Goal: Transaction & Acquisition: Subscribe to service/newsletter

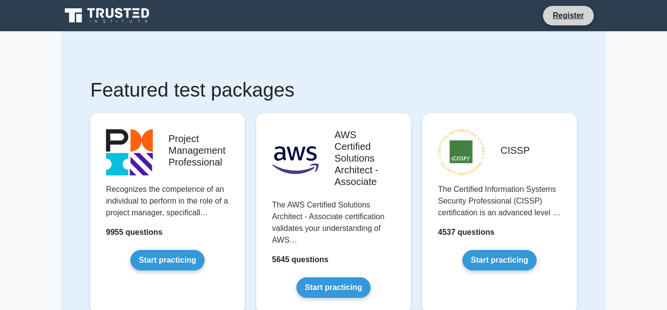
click at [545, 11] on li "Register" at bounding box center [568, 15] width 52 height 21
click at [573, 18] on link "Register" at bounding box center [568, 15] width 43 height 12
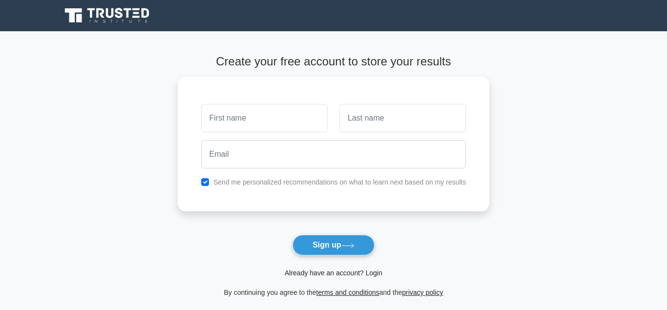
click at [307, 273] on link "Already have an account? Login" at bounding box center [334, 273] width 98 height 8
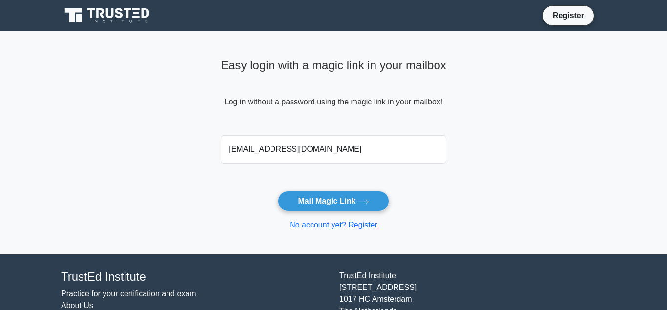
type input "christieabove@gmail.com"
click at [278, 191] on button "Mail Magic Link" at bounding box center [333, 201] width 111 height 21
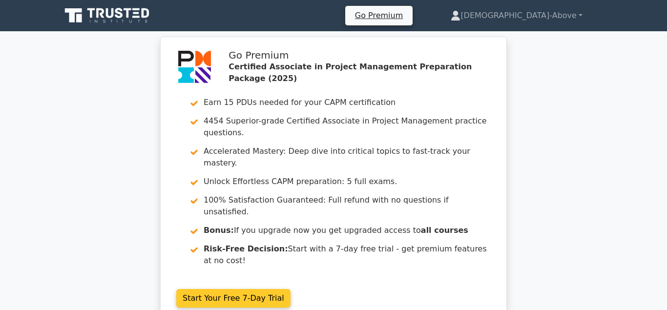
click at [290, 289] on link "Start Your Free 7-Day Trial" at bounding box center [233, 298] width 114 height 19
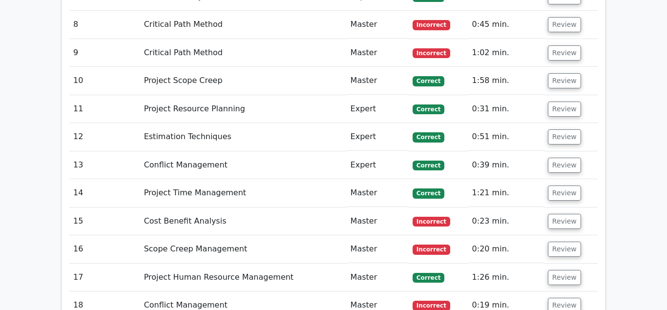
scroll to position [2227, 0]
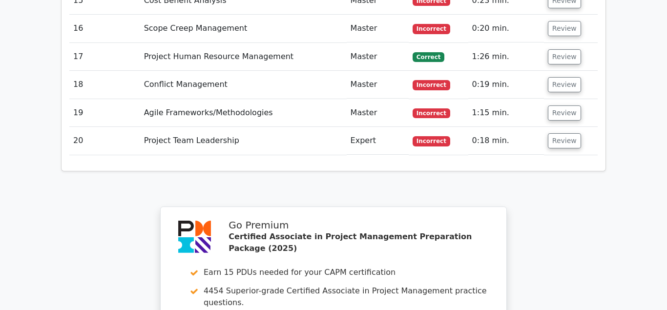
scroll to position [2227, 0]
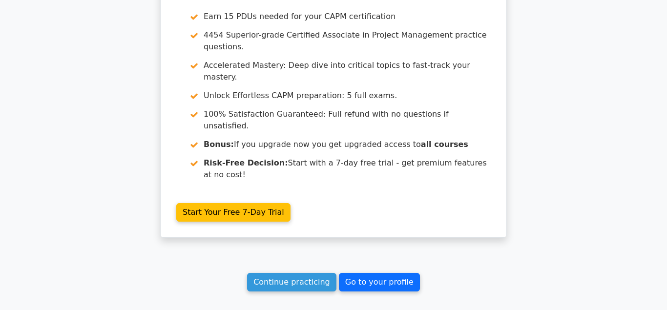
click at [362, 273] on link "Go to your profile" at bounding box center [379, 282] width 81 height 19
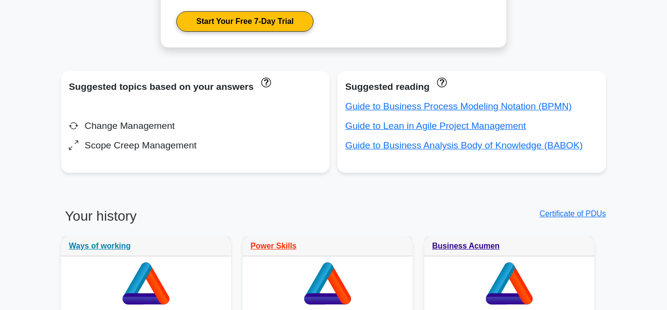
scroll to position [567, 0]
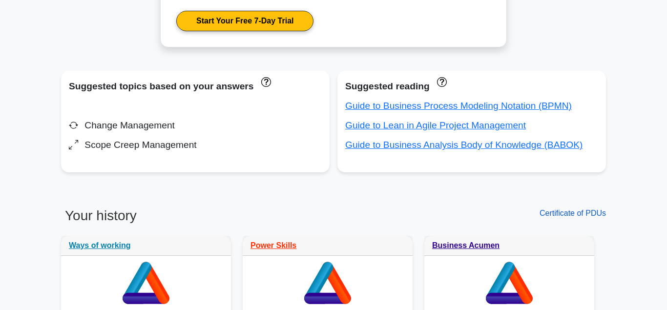
click at [553, 210] on link "Certificate of PDUs" at bounding box center [572, 213] width 66 height 8
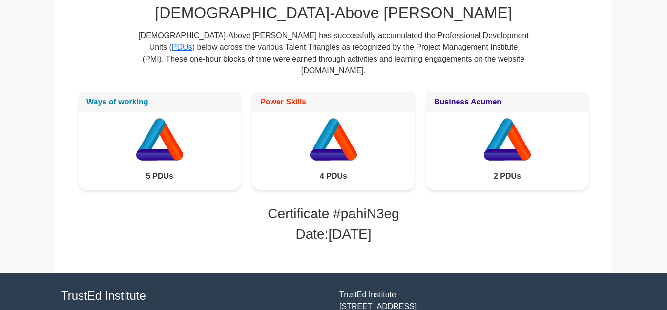
scroll to position [184, 0]
